Goal: Transaction & Acquisition: Subscribe to service/newsletter

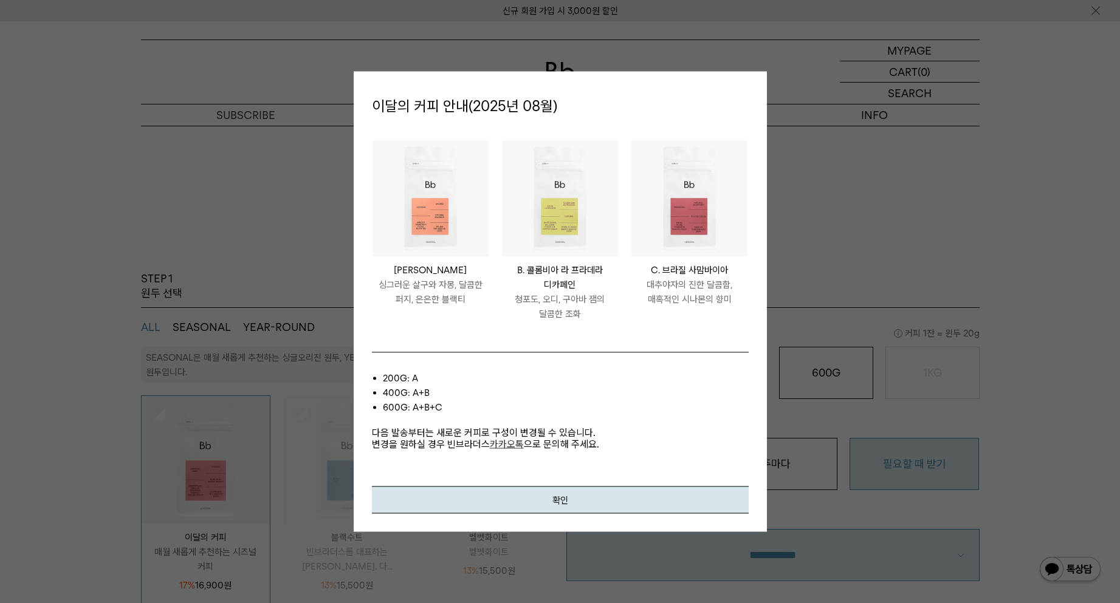
select select "**"
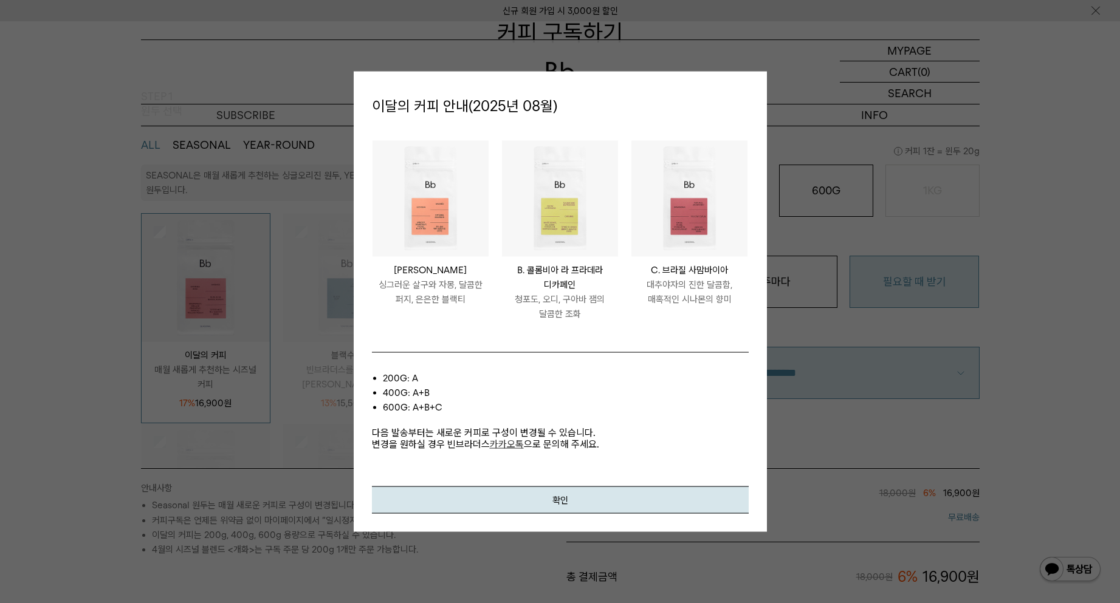
scroll to position [38, 0]
click at [840, 76] on div at bounding box center [560, 301] width 1120 height 603
click at [501, 84] on div "이달의 커피 안내(2025년 08월) PERU LOS SILVA A. 페루 로스 실바 싱그러운 살구와 자몽, 달콤한 퍼지, 은은한 블랙티 CO…" at bounding box center [560, 301] width 413 height 461
click at [687, 377] on li "200g: A" at bounding box center [566, 378] width 366 height 15
click at [509, 447] on link "카카오톡" at bounding box center [507, 445] width 34 height 12
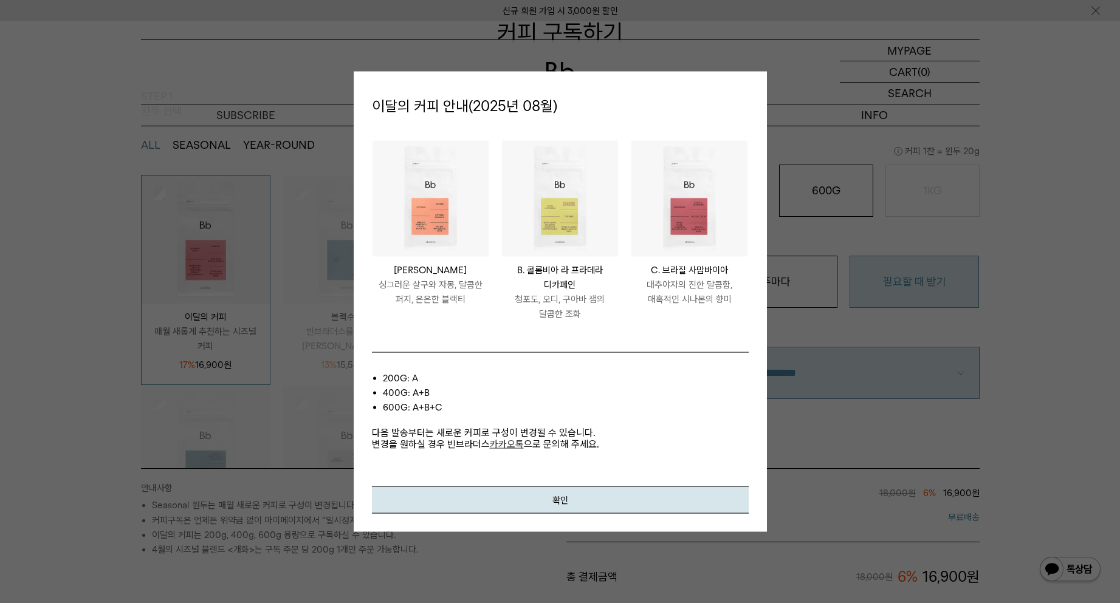
click at [289, 525] on div at bounding box center [560, 301] width 1120 height 603
click at [561, 499] on button "확인" at bounding box center [560, 500] width 377 height 27
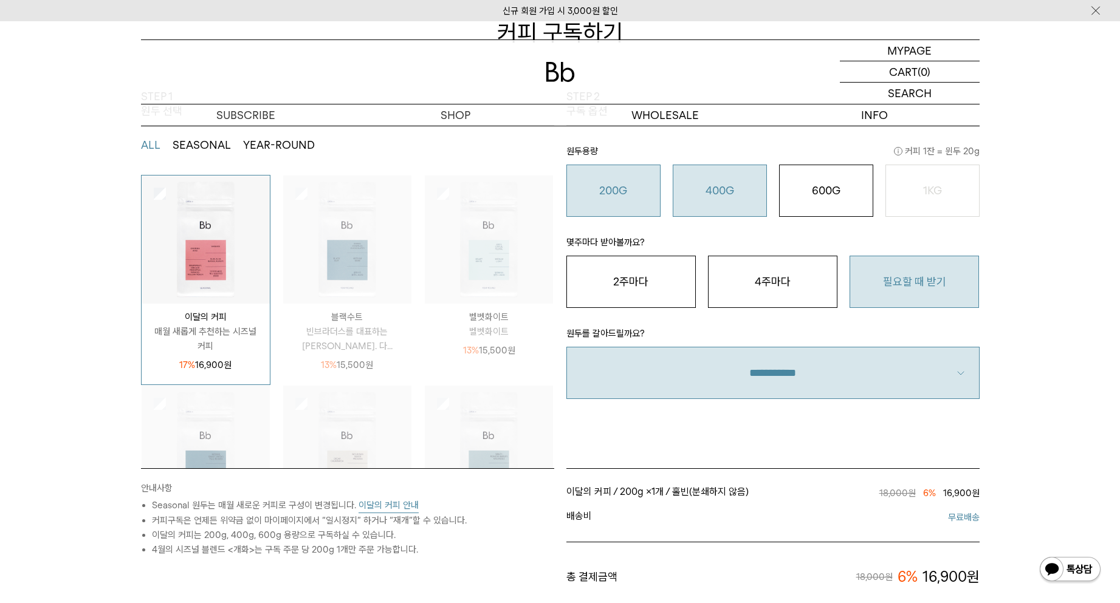
click at [717, 198] on button "400G 31,000 원" at bounding box center [720, 191] width 94 height 52
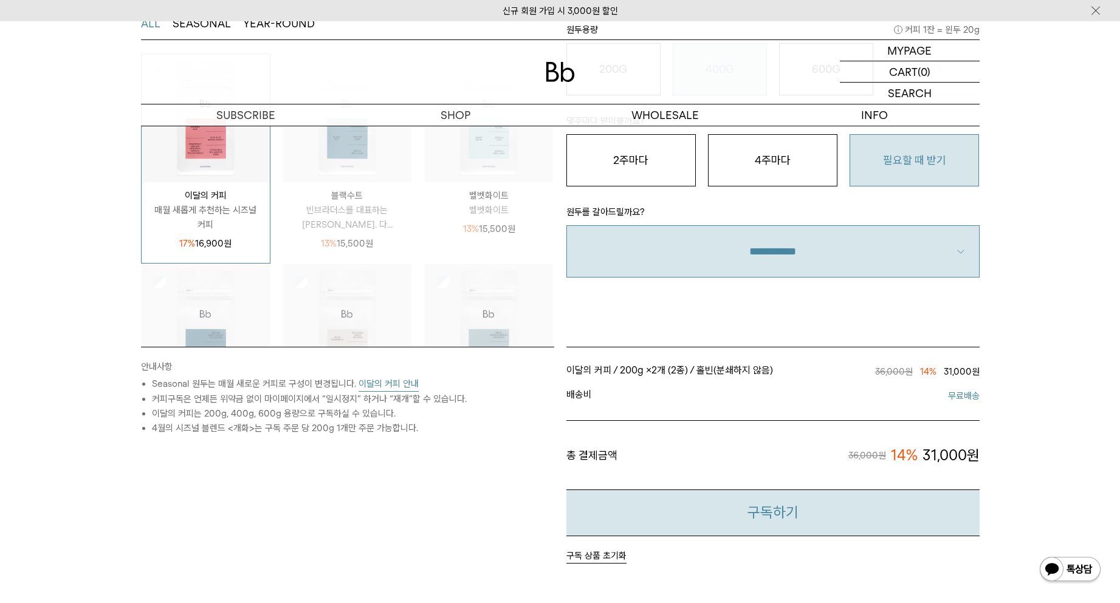
click at [781, 514] on button "구독하기" at bounding box center [772, 513] width 413 height 47
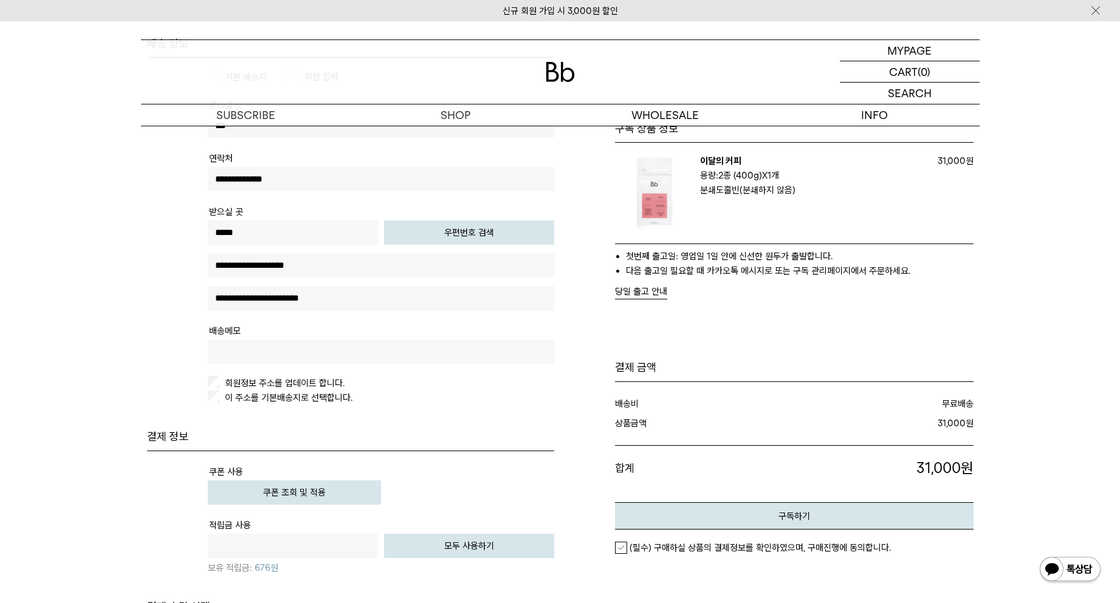
scroll to position [304, 0]
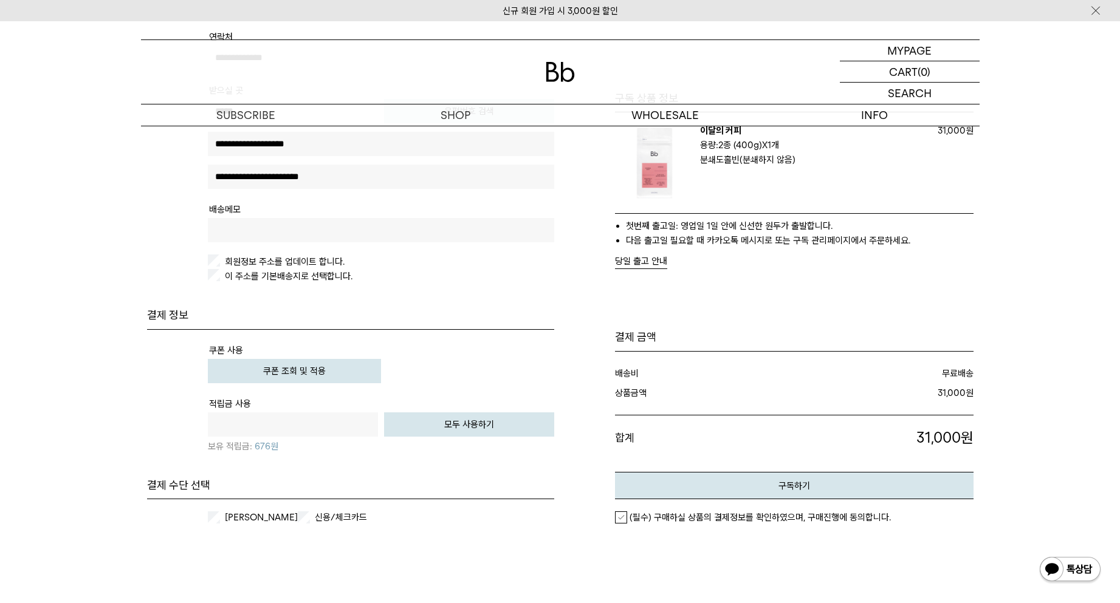
click at [620, 520] on label "(필수) 구매하실 상품의 결제정보를 확인하였으며, 구매진행에 동의합니다." at bounding box center [753, 518] width 276 height 12
click at [710, 489] on button "구독하기" at bounding box center [794, 485] width 358 height 27
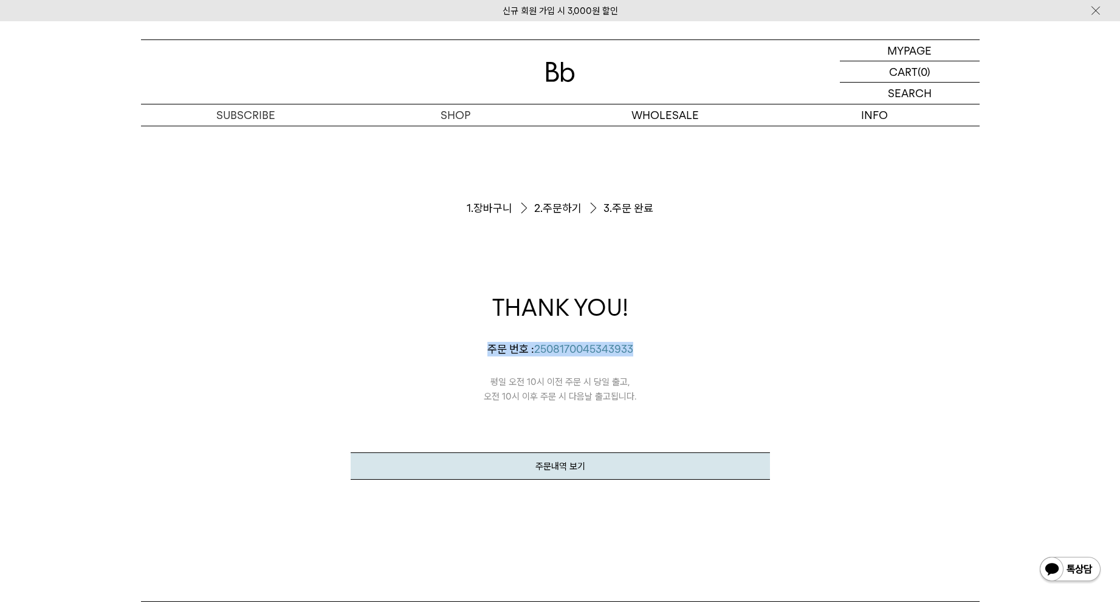
drag, startPoint x: 484, startPoint y: 346, endPoint x: 655, endPoint y: 351, distance: 171.4
click at [653, 352] on p "주문 번호 : 2508170045343933" at bounding box center [560, 349] width 419 height 15
copy p "주문 번호 : 2508170045343933"
click at [447, 207] on ol "1. 장바구니 2. 주문하기 3. 주문 완료" at bounding box center [560, 208] width 419 height 93
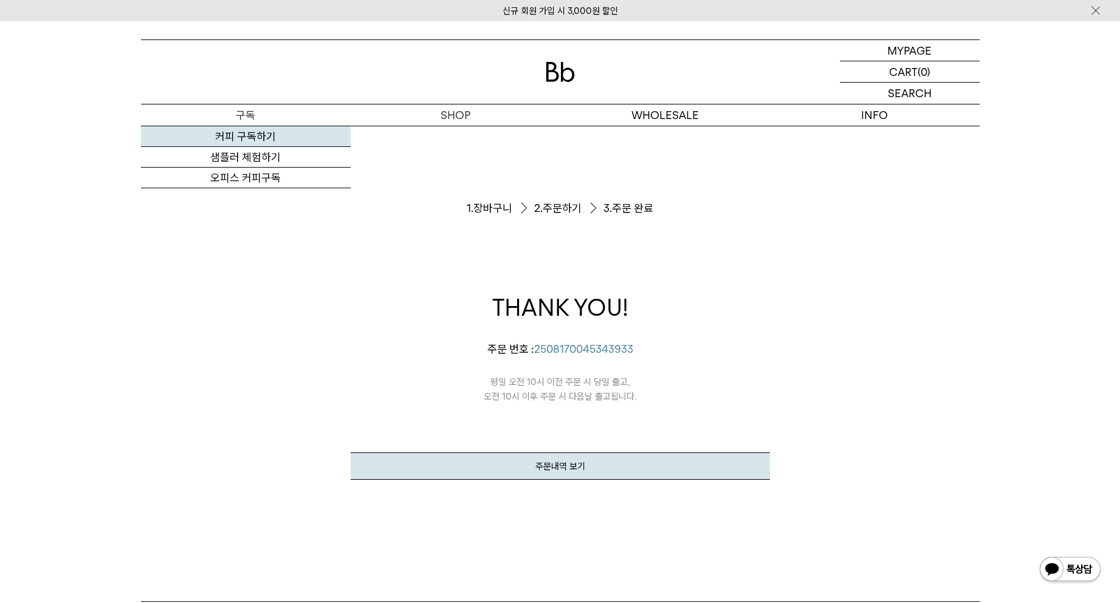
click at [236, 137] on link "커피 구독하기" at bounding box center [246, 136] width 210 height 21
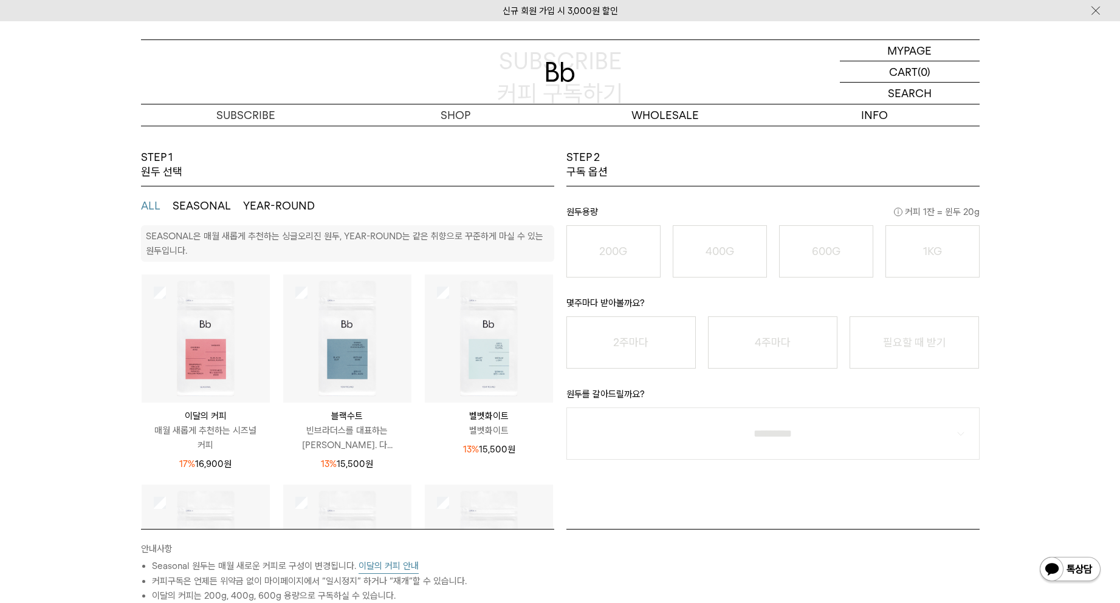
scroll to position [182, 0]
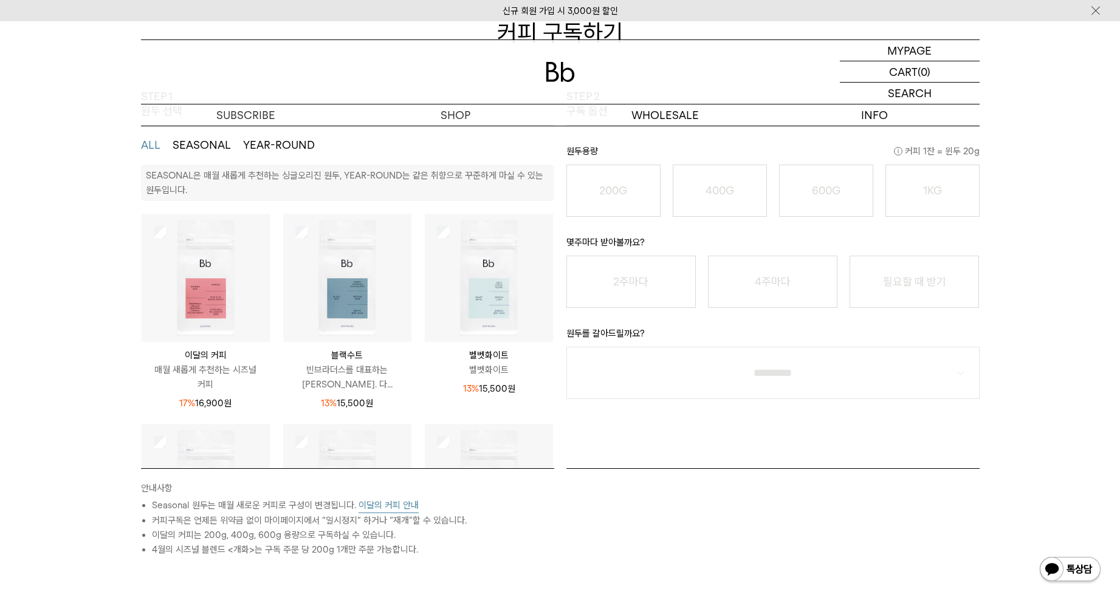
click at [193, 331] on img at bounding box center [206, 278] width 128 height 128
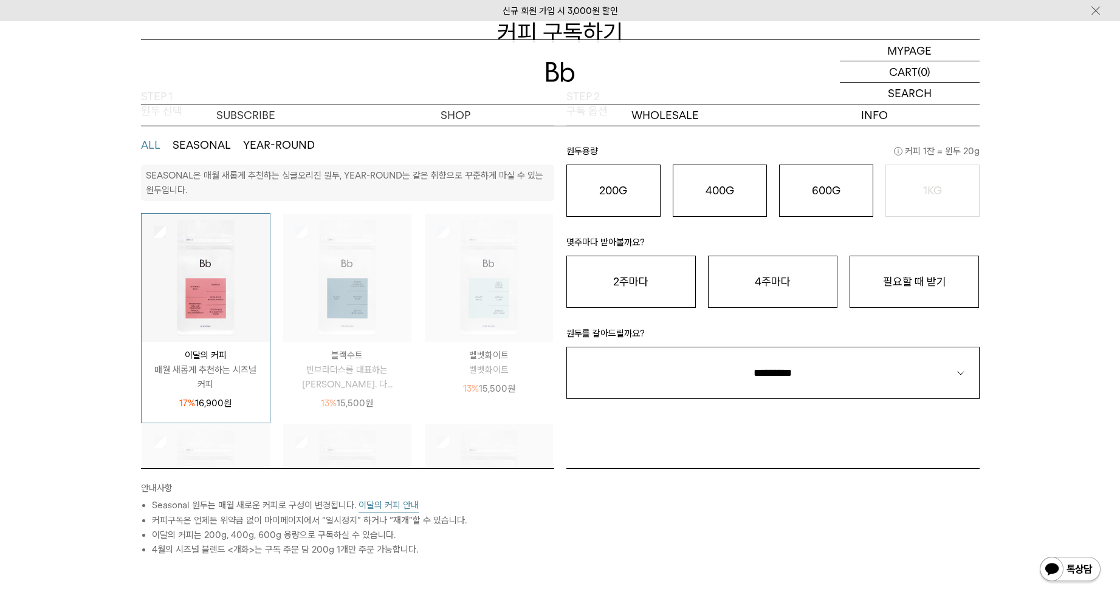
click at [411, 511] on button "이달의 커피 안내" at bounding box center [388, 505] width 60 height 15
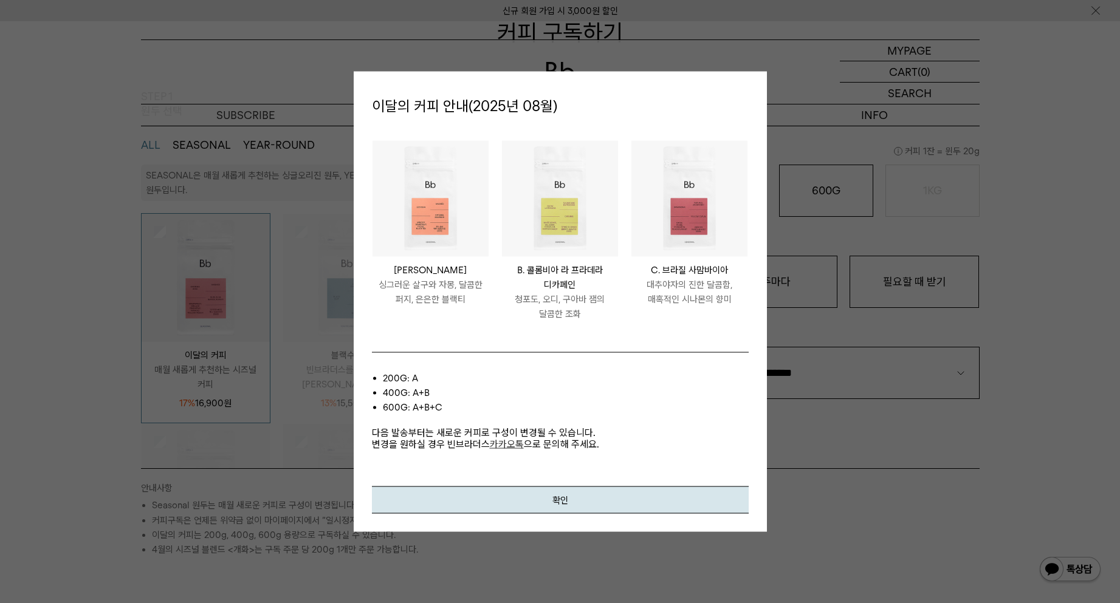
click at [898, 450] on div at bounding box center [560, 301] width 1120 height 603
click at [559, 500] on button "확인" at bounding box center [560, 500] width 377 height 27
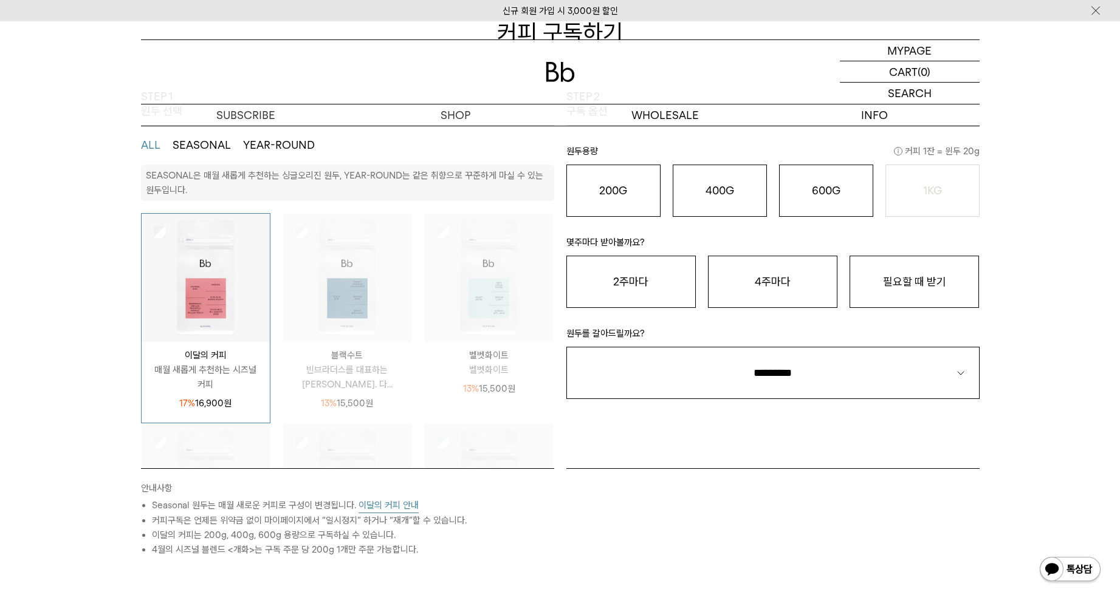
scroll to position [0, 0]
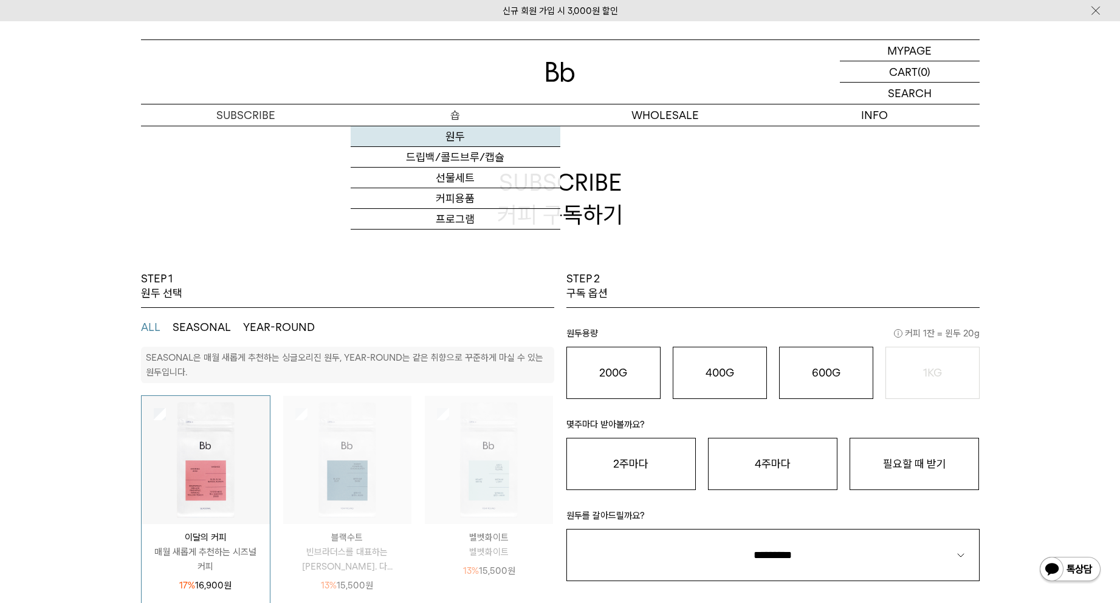
click at [456, 139] on link "원두" at bounding box center [456, 136] width 210 height 21
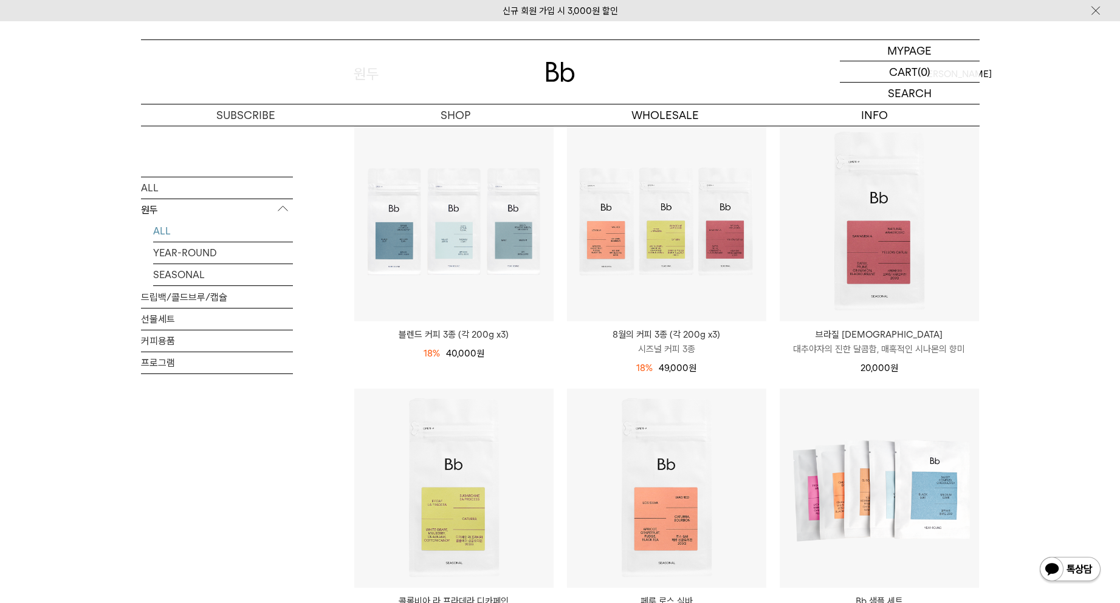
scroll to position [182, 0]
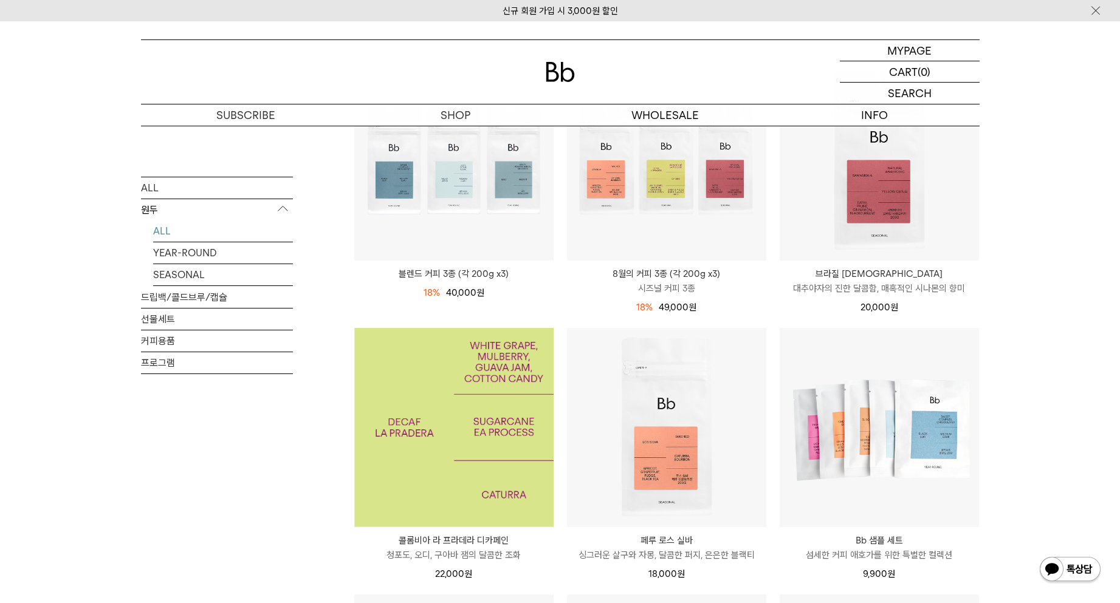
click at [449, 395] on img at bounding box center [453, 427] width 199 height 199
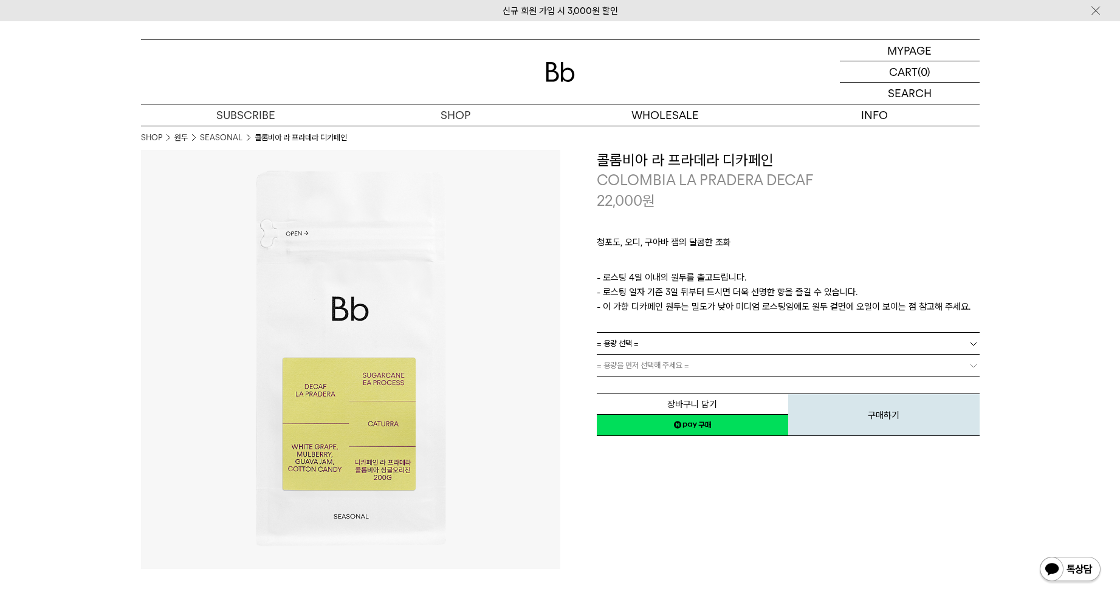
click at [655, 348] on link "= 용량 선택 =" at bounding box center [788, 343] width 383 height 21
click at [633, 366] on li "200g" at bounding box center [794, 366] width 371 height 22
click at [649, 366] on link "= 분쇄도 선택 =" at bounding box center [788, 365] width 383 height 21
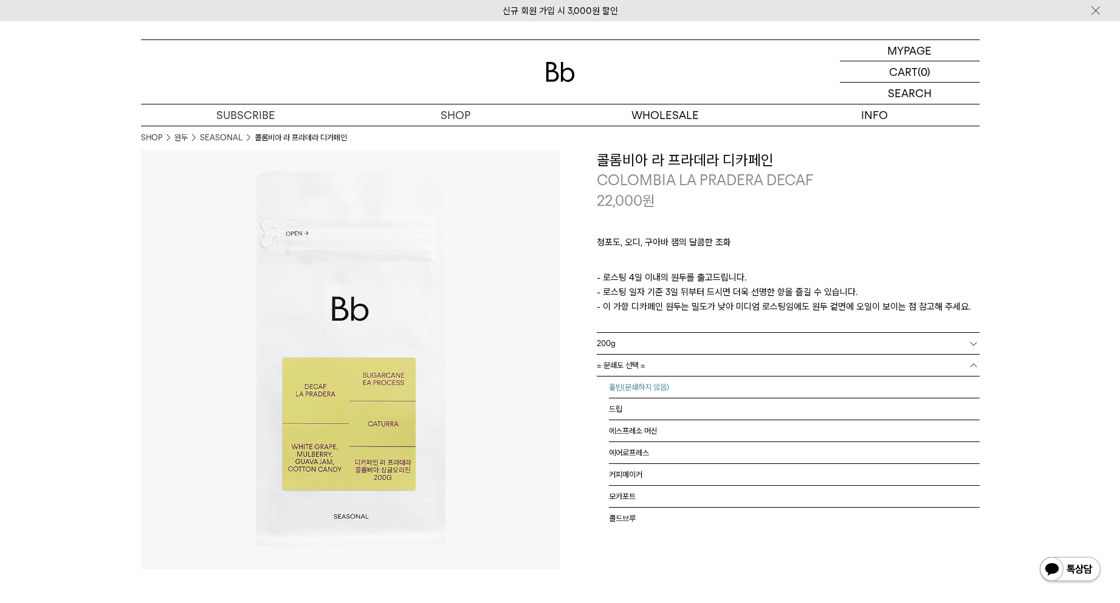
click at [646, 392] on li "홀빈(분쇄하지 않음)" at bounding box center [794, 388] width 371 height 22
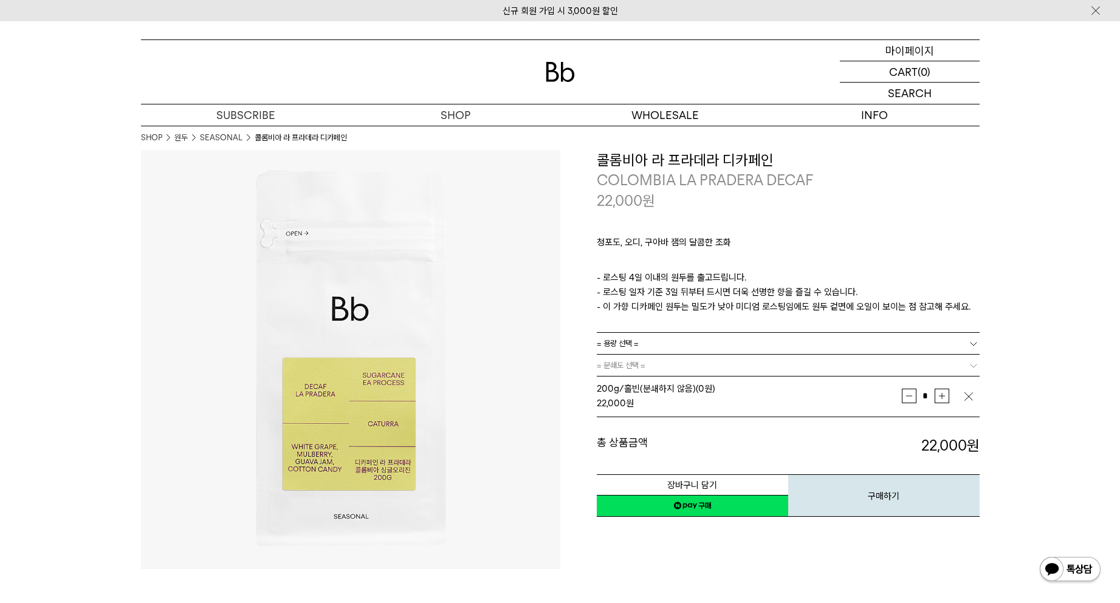
click at [914, 51] on p "마이페이지" at bounding box center [909, 50] width 49 height 21
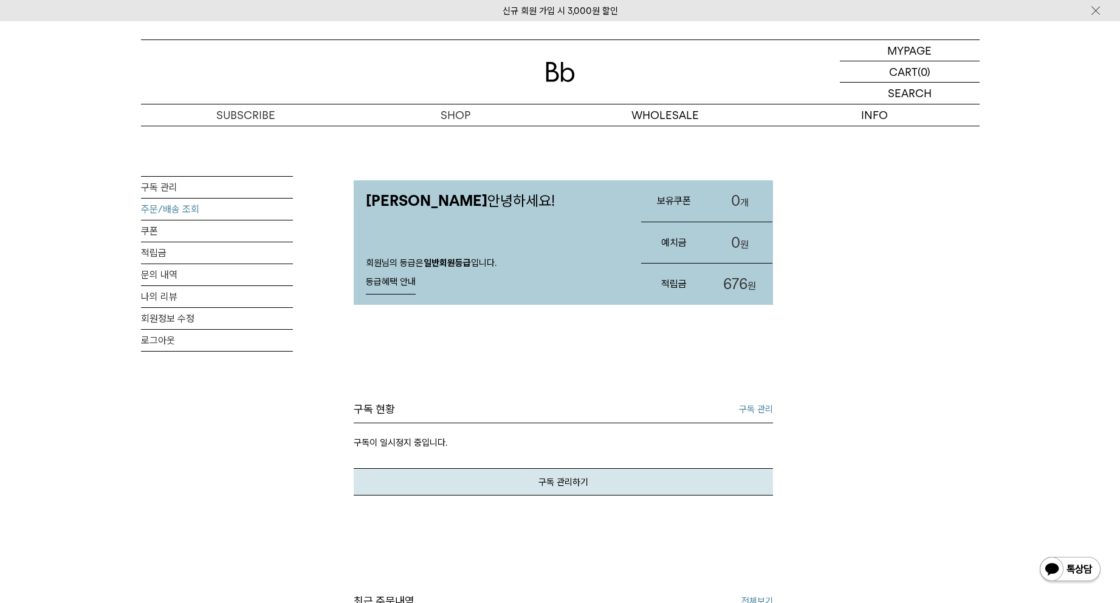
click at [177, 209] on link "주문/배송 조회" at bounding box center [217, 209] width 152 height 21
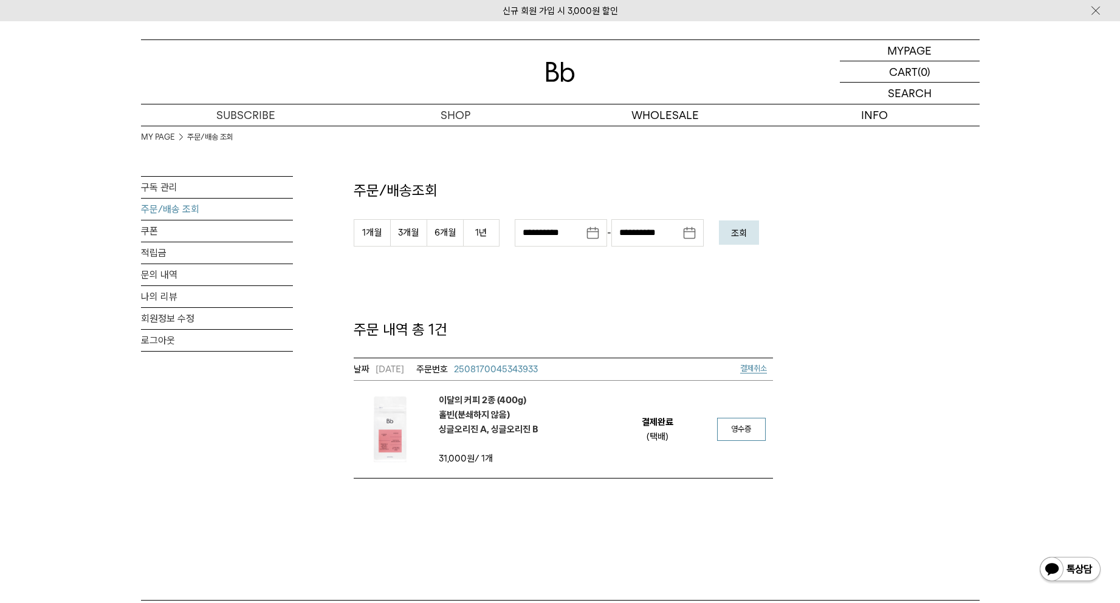
click at [729, 427] on link "영수증" at bounding box center [741, 429] width 49 height 23
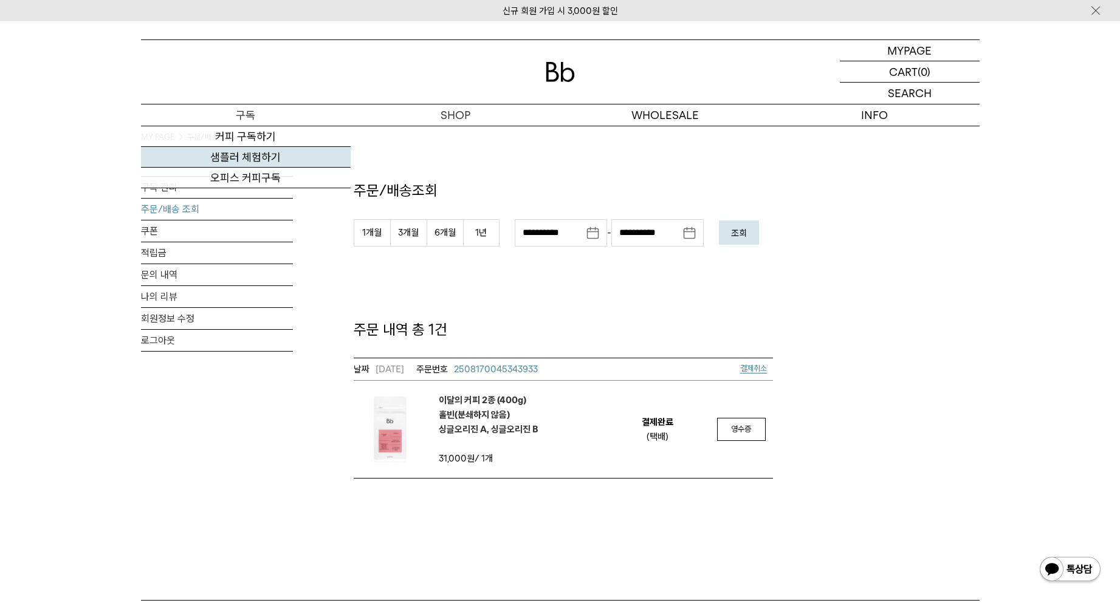
click at [253, 157] on link "샘플러 체험하기" at bounding box center [246, 157] width 210 height 21
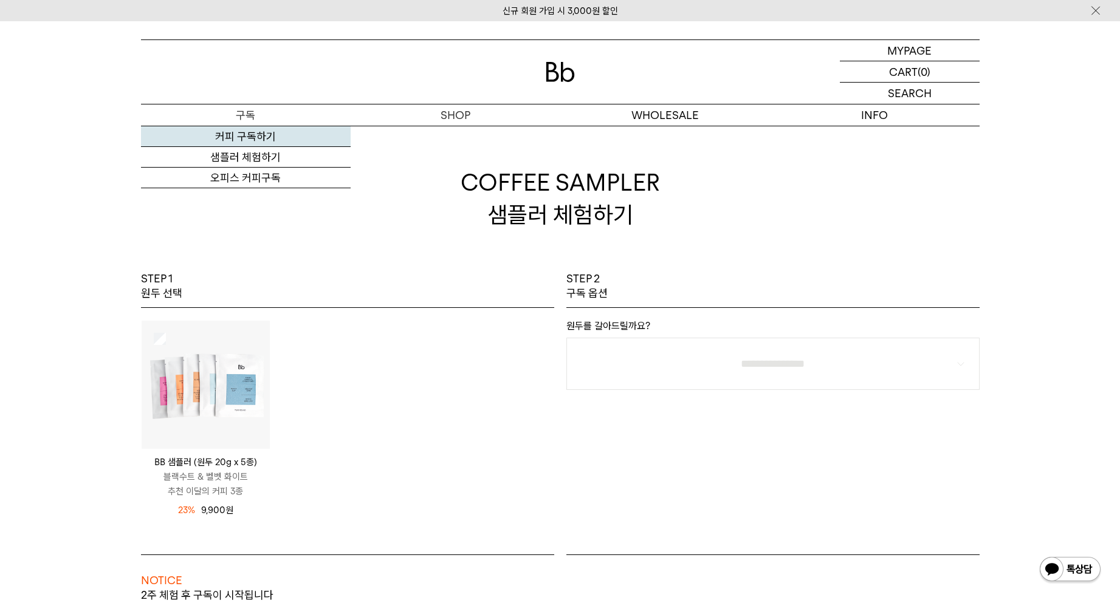
click at [241, 134] on link "커피 구독하기" at bounding box center [246, 136] width 210 height 21
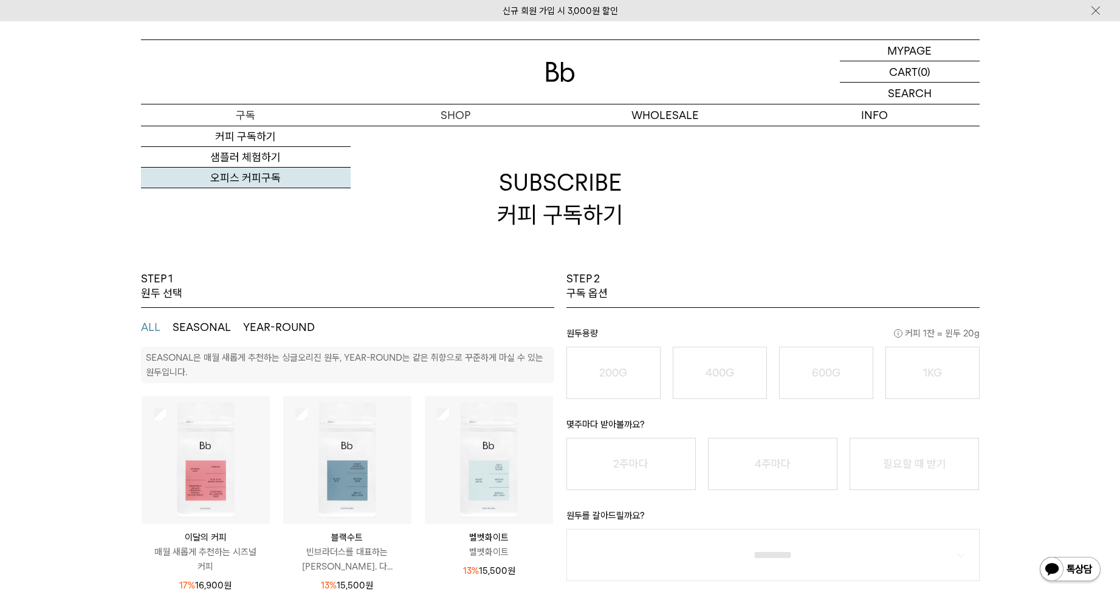
click at [249, 183] on link "오피스 커피구독" at bounding box center [246, 178] width 210 height 21
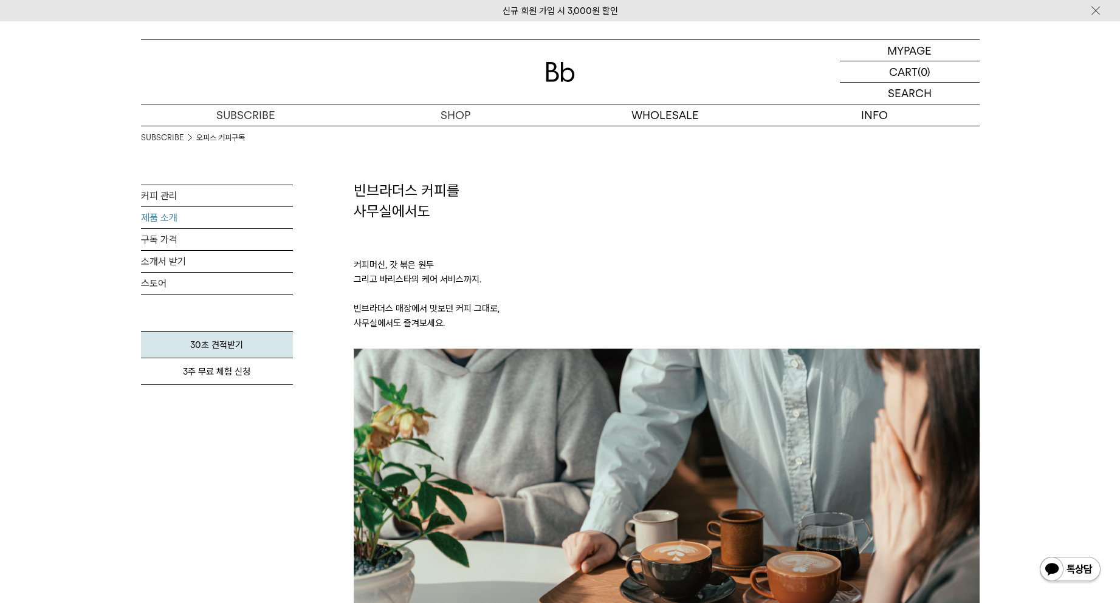
click at [167, 218] on link "제품 소개" at bounding box center [217, 217] width 152 height 21
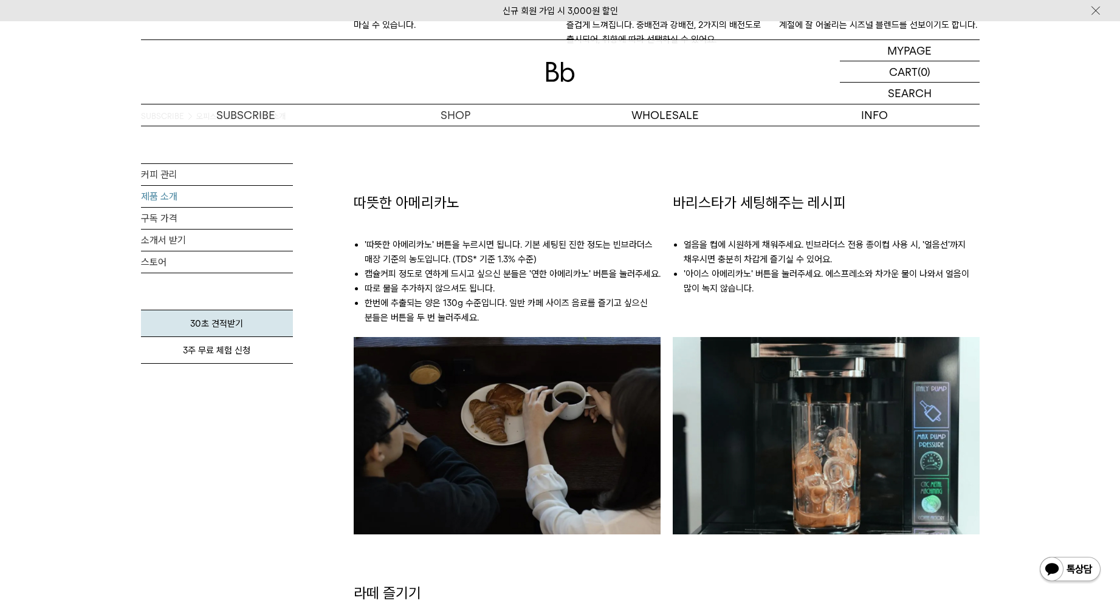
scroll to position [1276, 0]
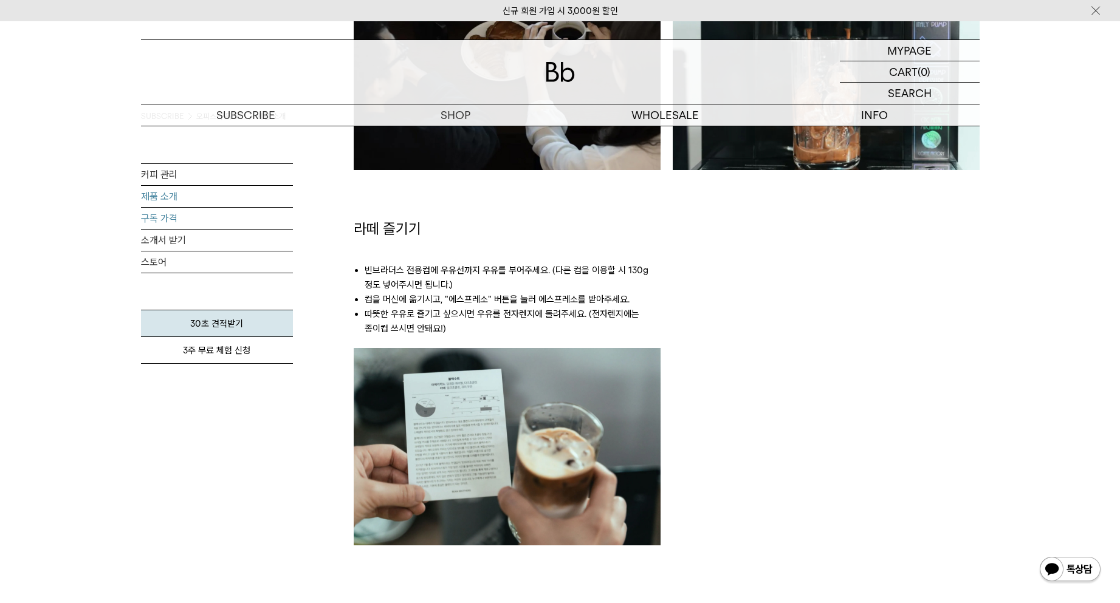
drag, startPoint x: 0, startPoint y: 0, endPoint x: 166, endPoint y: 218, distance: 274.0
click at [166, 218] on link "구독 가격" at bounding box center [217, 218] width 152 height 21
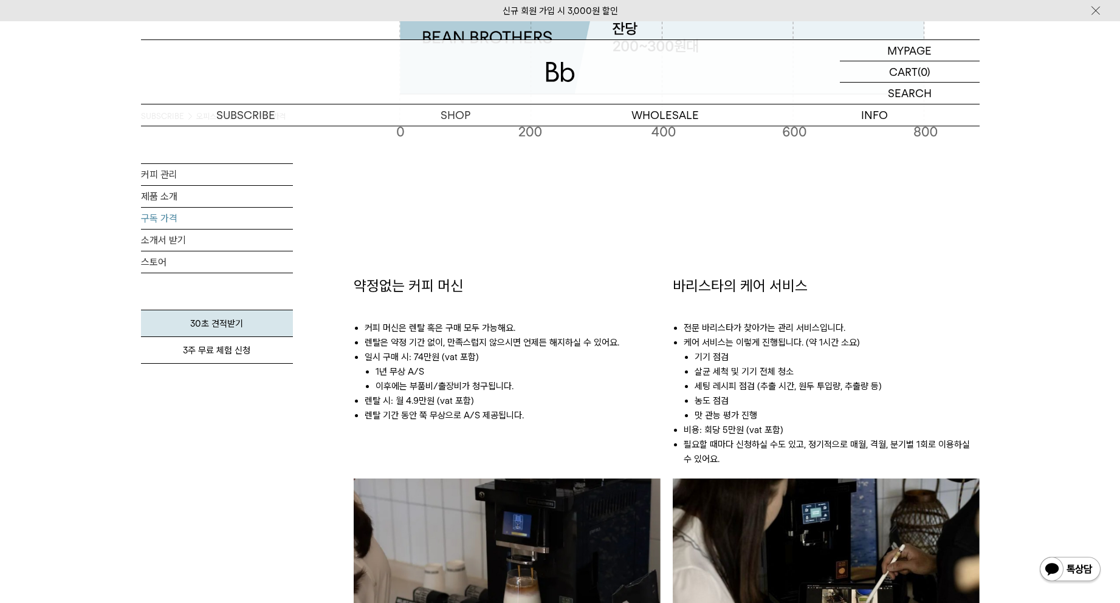
scroll to position [668, 0]
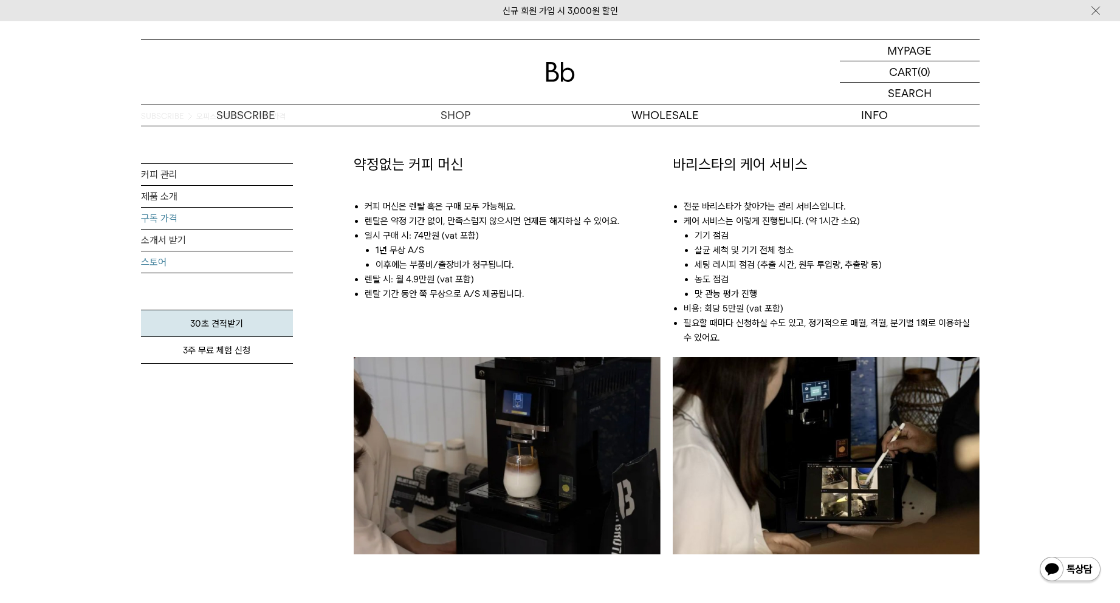
click at [150, 265] on link "스토어" at bounding box center [217, 262] width 152 height 21
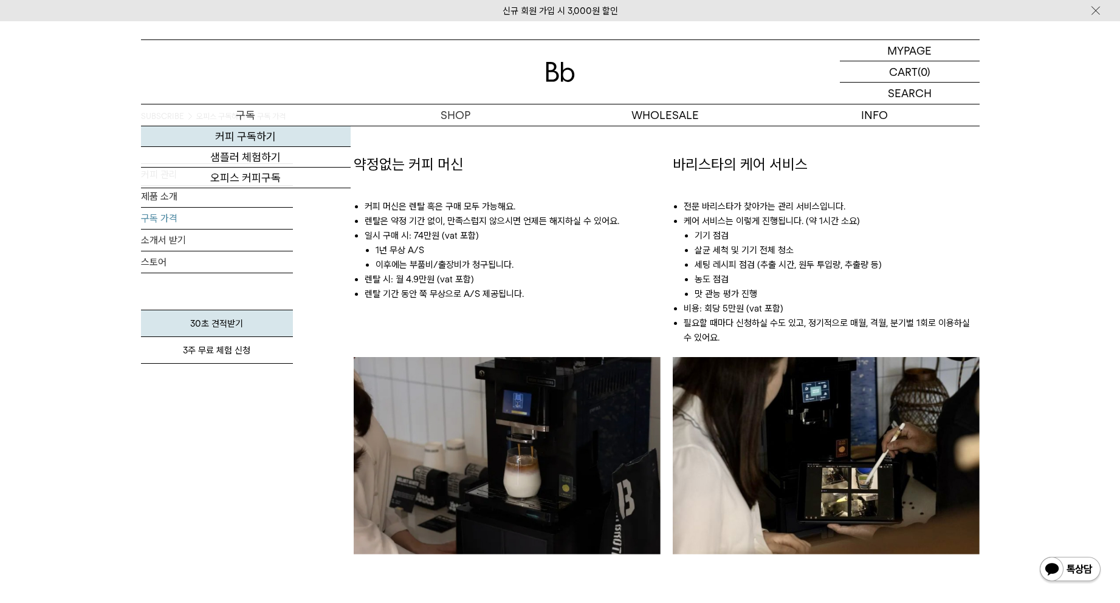
click at [248, 134] on link "커피 구독하기" at bounding box center [246, 136] width 210 height 21
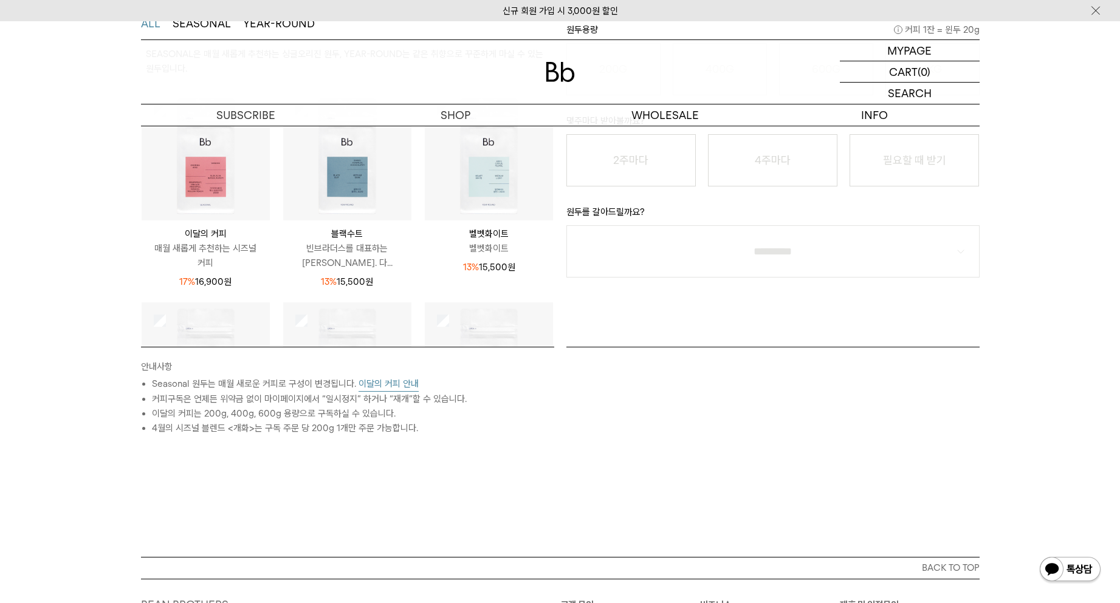
scroll to position [182, 0]
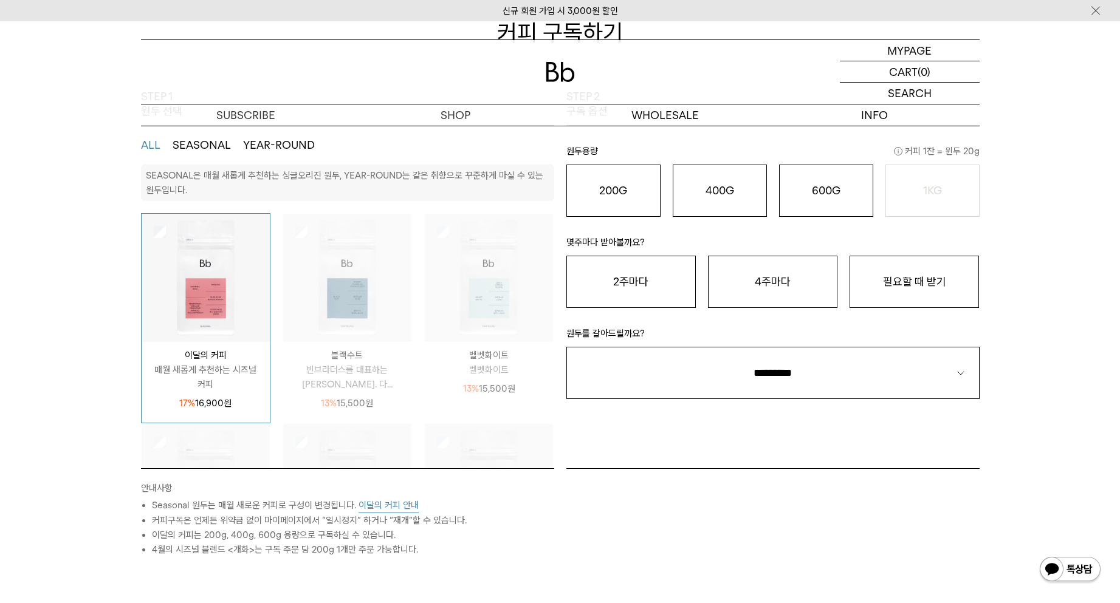
click at [391, 505] on button "이달의 커피 안내" at bounding box center [388, 505] width 60 height 15
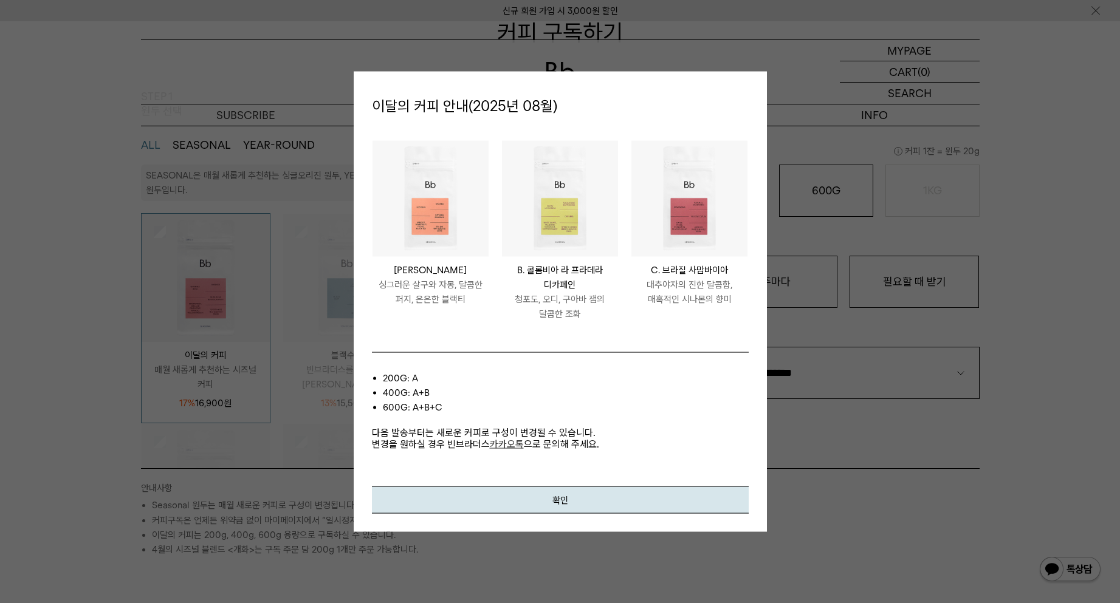
drag, startPoint x: 403, startPoint y: 435, endPoint x: 477, endPoint y: 434, distance: 74.1
click at [477, 434] on p "다음 발송부터는 새로운 커피로 구성이 변경될 수 있습니다. 변경을 원하실 경우 빈브라더스 카카오톡 으로 문의해 주세요." at bounding box center [560, 432] width 377 height 35
click at [511, 444] on link "카카오톡" at bounding box center [507, 445] width 34 height 12
click at [517, 433] on p "다음 발송부터는 새로운 커피로 구성이 변경될 수 있습니다. 변경을 원하실 경우 빈브라더스 카카오톡 으로 문의해 주세요." at bounding box center [560, 432] width 377 height 35
click at [898, 170] on div at bounding box center [560, 301] width 1120 height 603
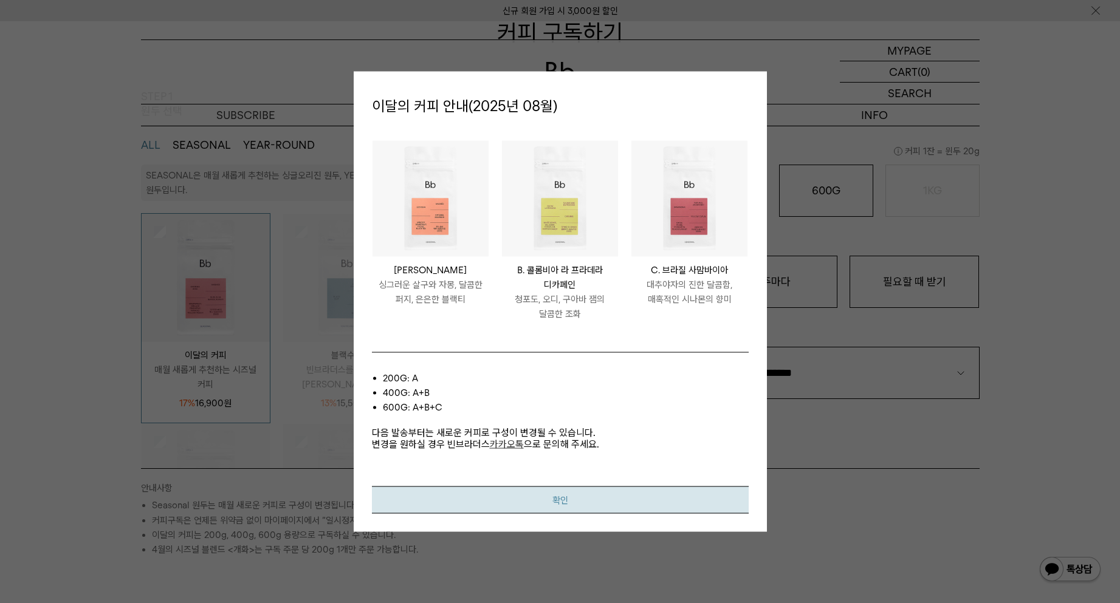
click at [614, 512] on button "확인" at bounding box center [560, 500] width 377 height 27
